Goal: Answer question/provide support

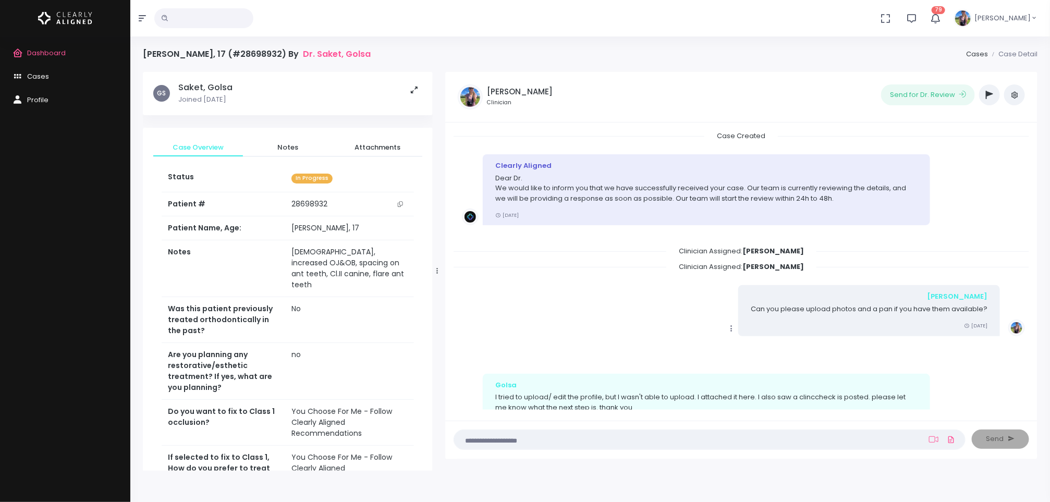
scroll to position [452, 0]
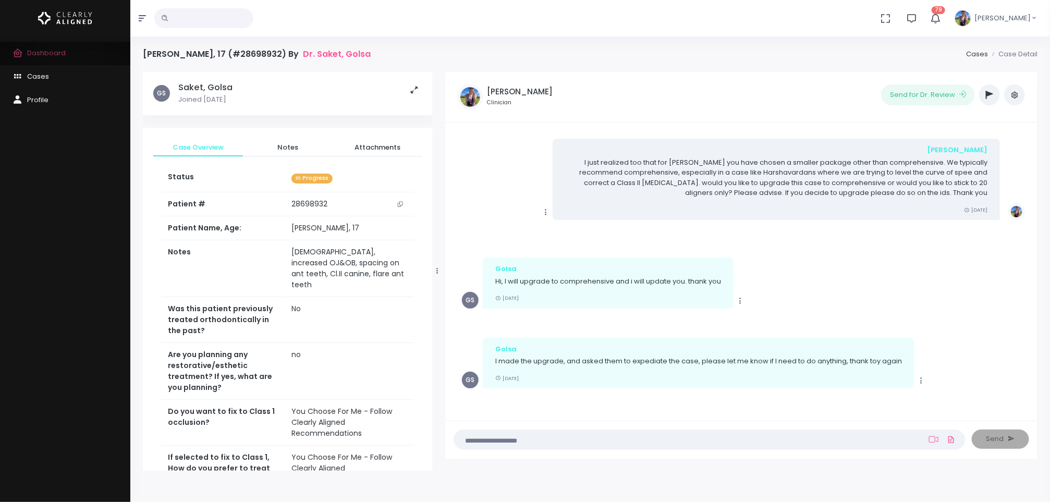
click at [69, 56] on link "Dashboard" at bounding box center [65, 53] width 130 height 23
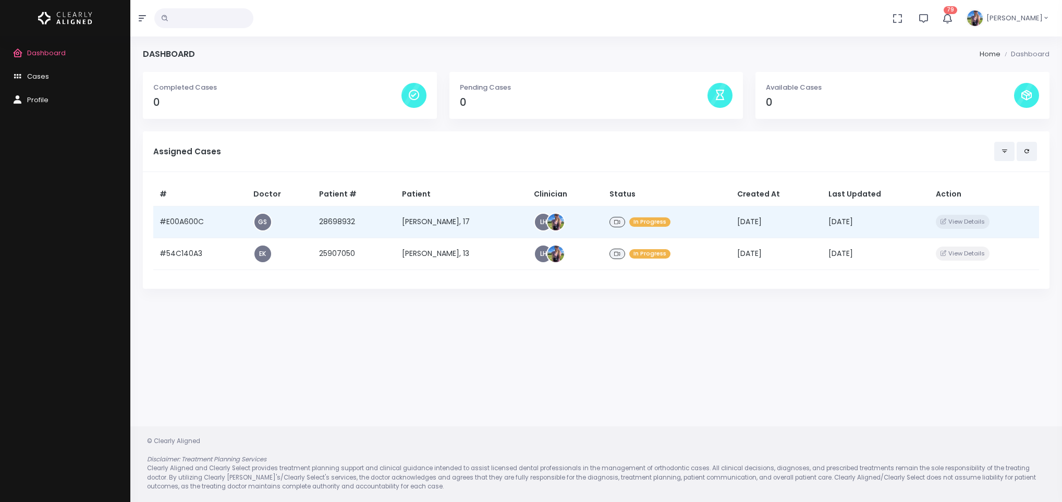
click at [435, 216] on td "[PERSON_NAME], 17" at bounding box center [462, 222] width 132 height 32
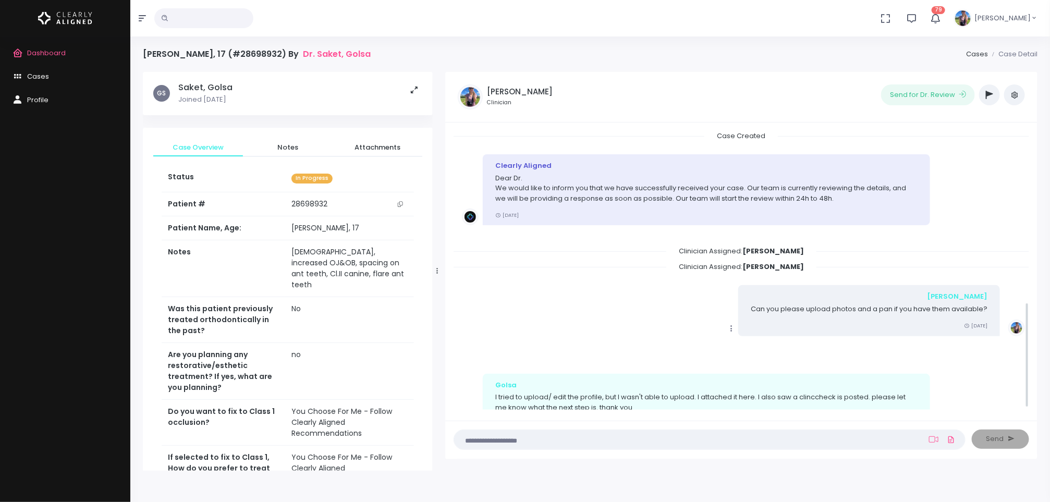
scroll to position [452, 0]
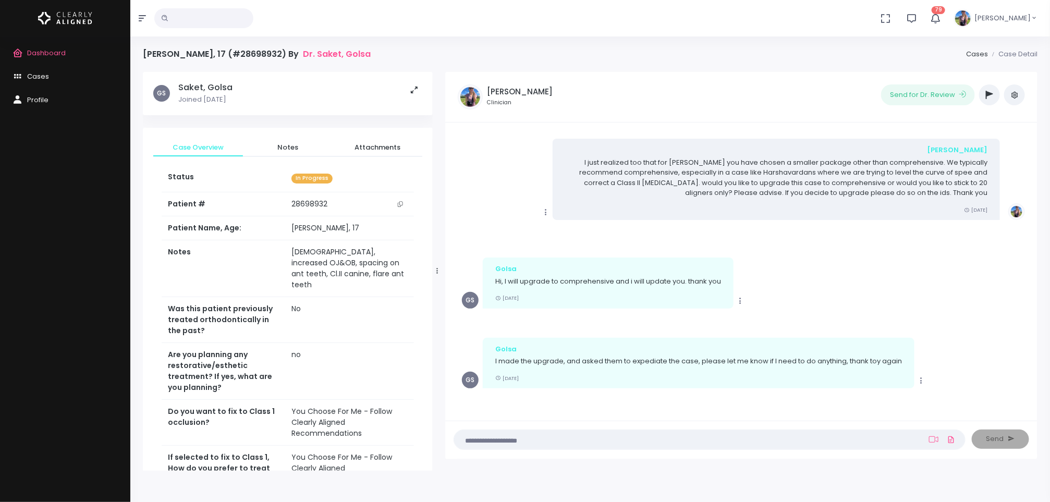
click at [726, 440] on textarea at bounding box center [689, 439] width 458 height 11
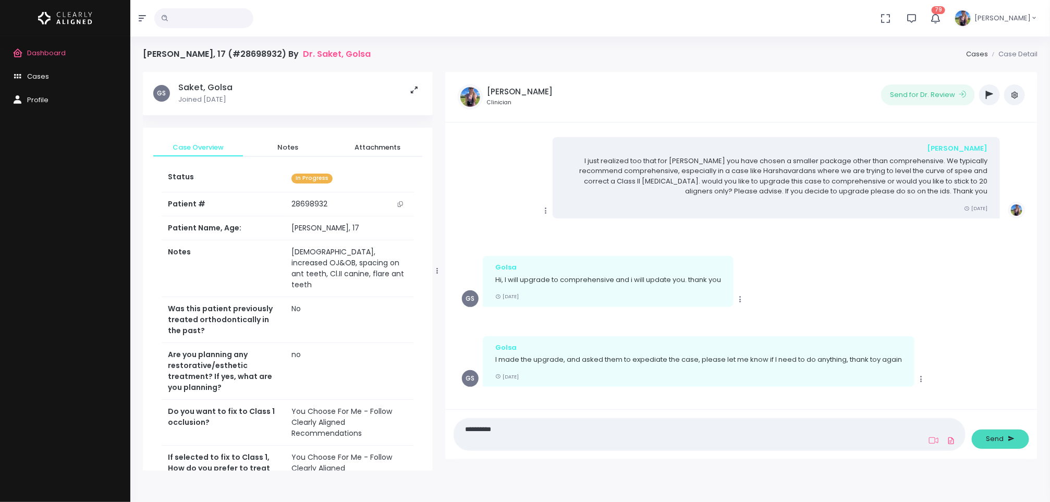
type textarea "**********"
click at [993, 436] on span "Send" at bounding box center [995, 439] width 18 height 10
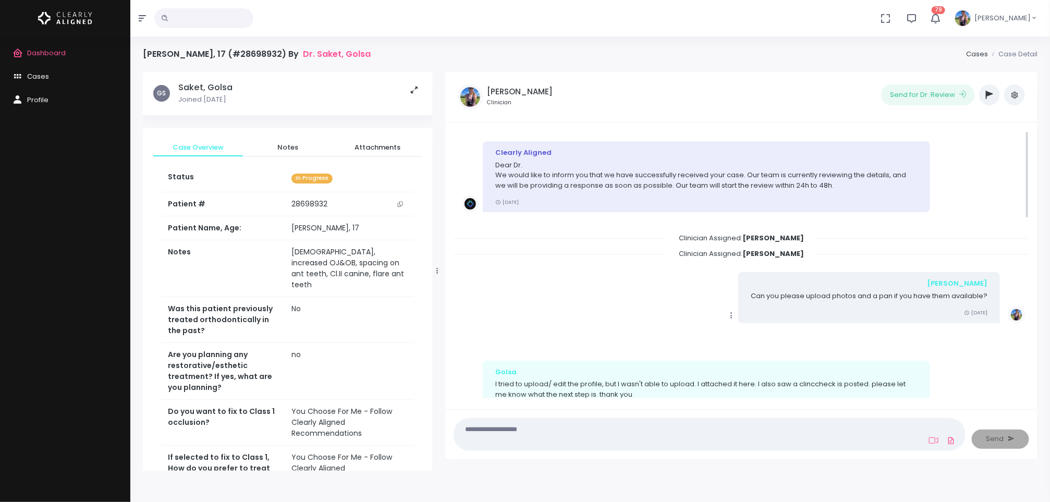
scroll to position [0, 0]
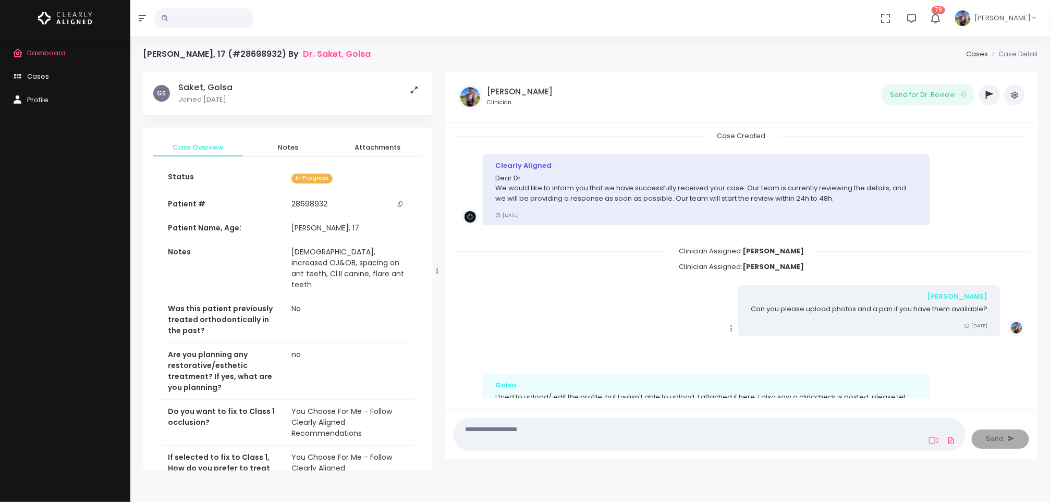
click at [987, 94] on icon "button" at bounding box center [989, 95] width 7 height 8
click at [997, 93] on button "button" at bounding box center [989, 94] width 21 height 21
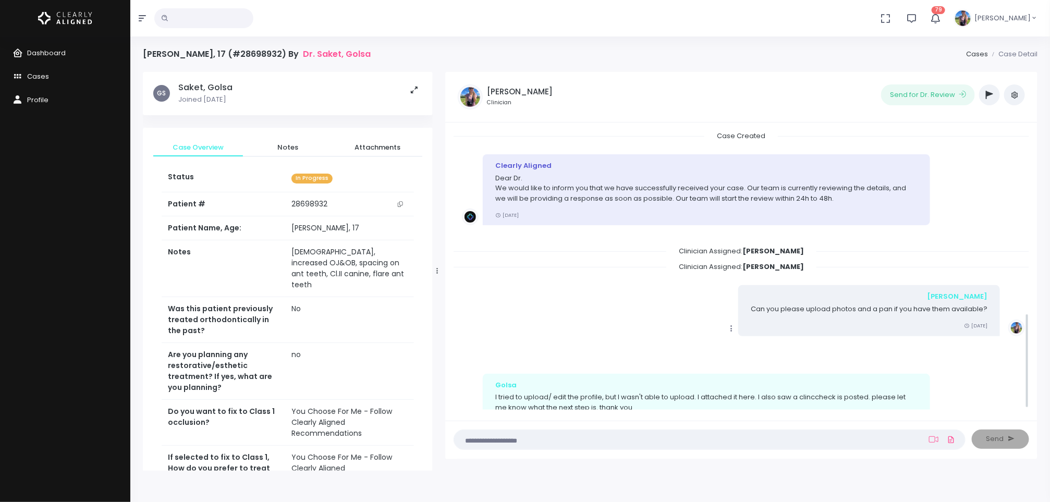
scroll to position [533, 0]
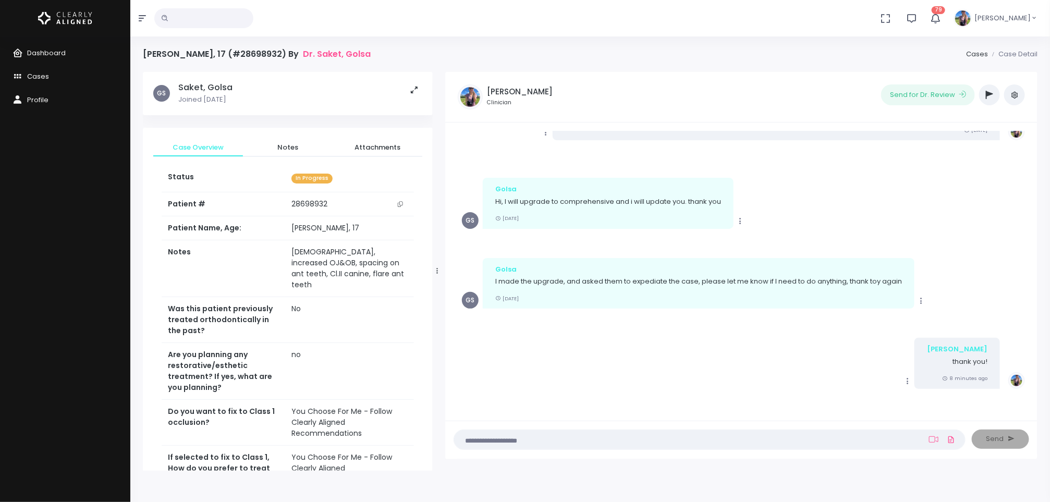
click at [992, 100] on button "button" at bounding box center [989, 94] width 21 height 21
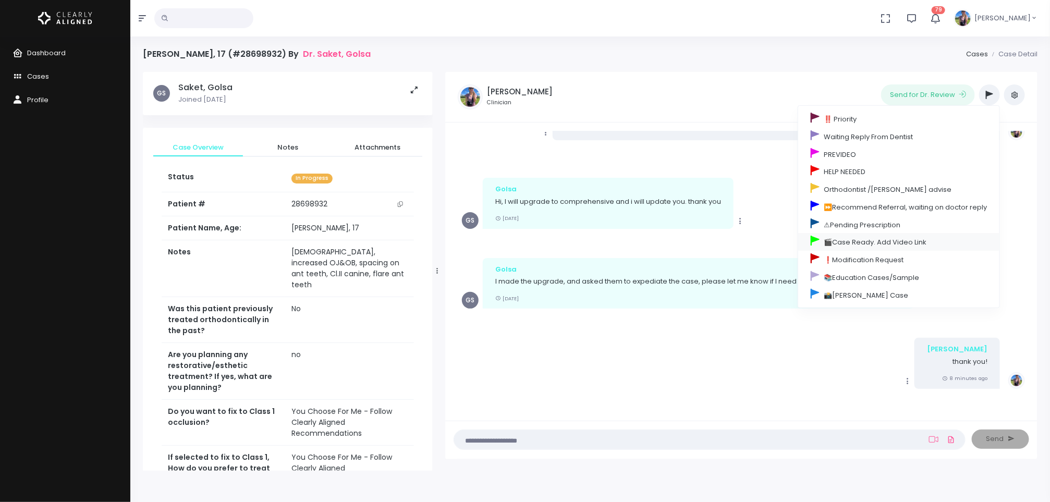
click at [851, 246] on link "🎬Case Ready. Add Video Link" at bounding box center [898, 242] width 201 height 18
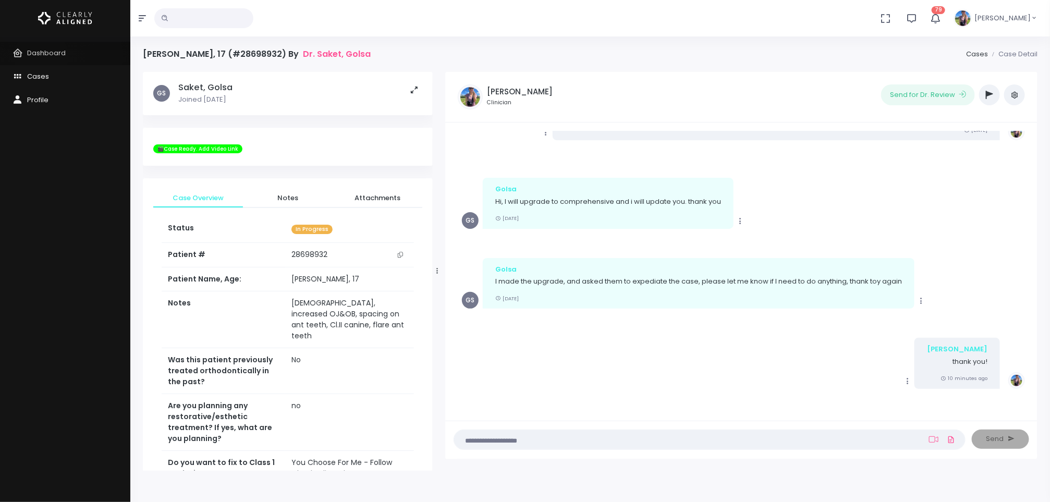
click at [41, 56] on span "Dashboard" at bounding box center [46, 53] width 39 height 10
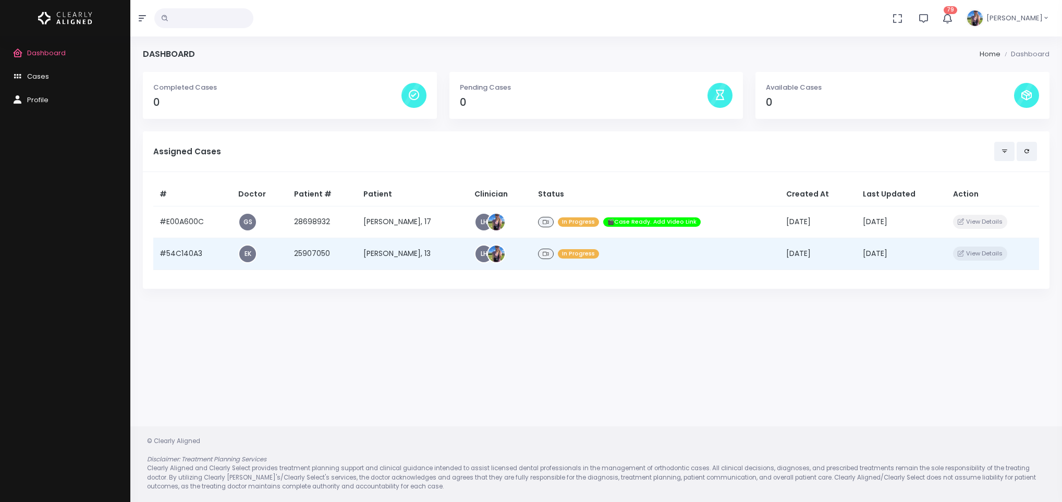
click at [382, 248] on td "[PERSON_NAME], 13" at bounding box center [412, 254] width 111 height 32
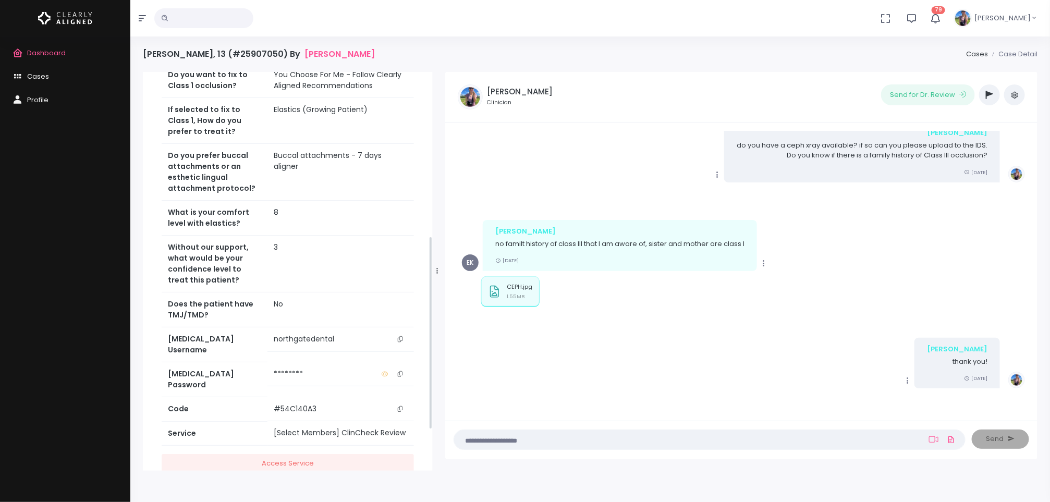
scroll to position [421, 0]
